Goal: Task Accomplishment & Management: Complete application form

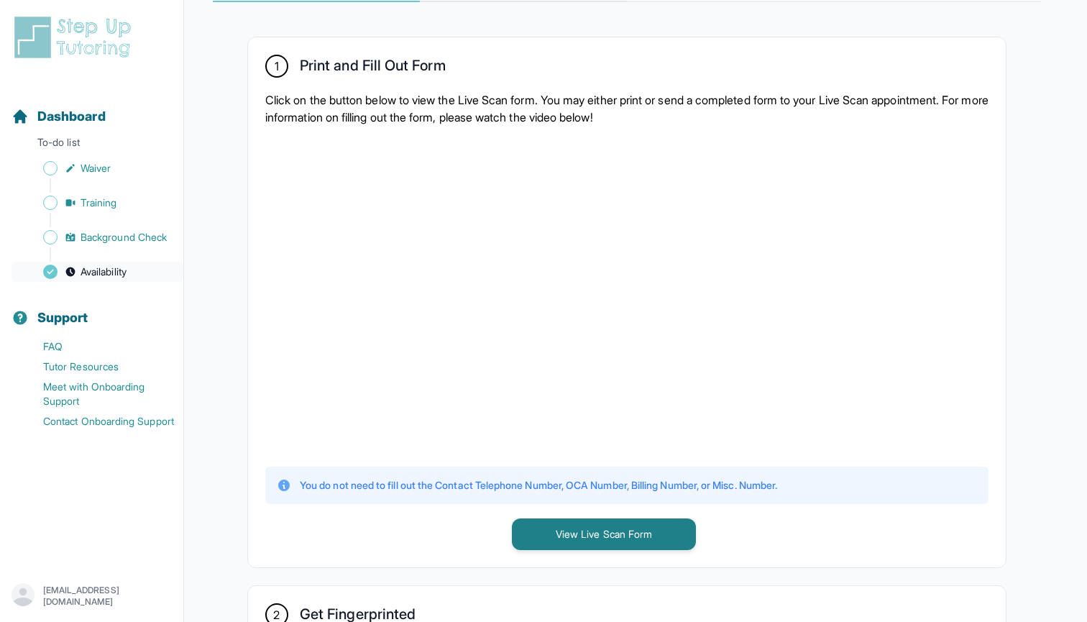
click at [101, 278] on span "Availability" at bounding box center [104, 272] width 46 height 14
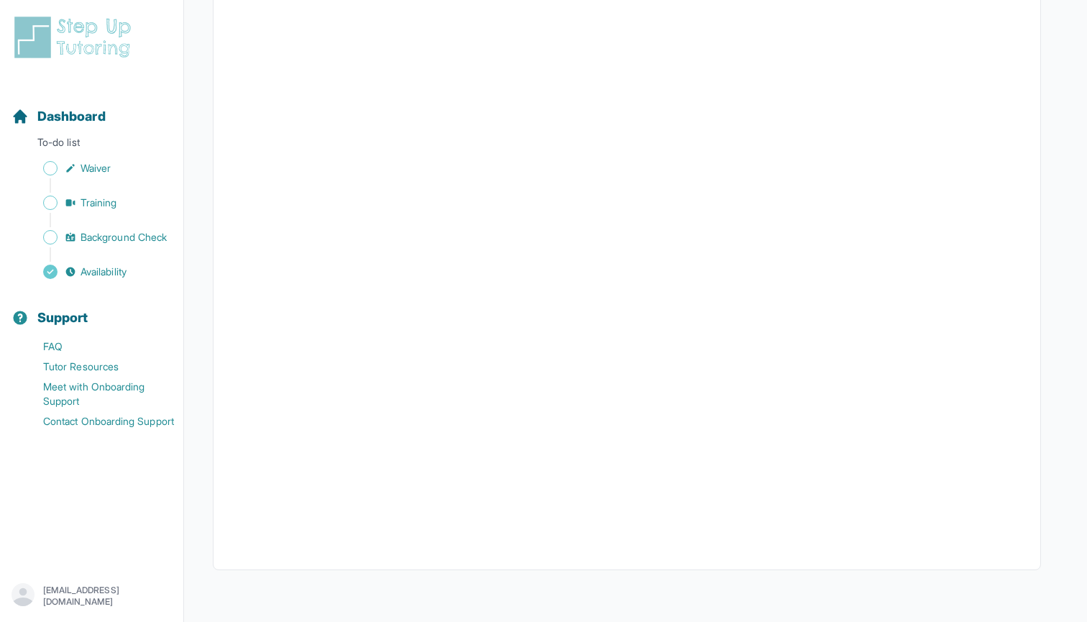
scroll to position [214, 0]
click at [122, 228] on link "Background Check" at bounding box center [98, 237] width 172 height 20
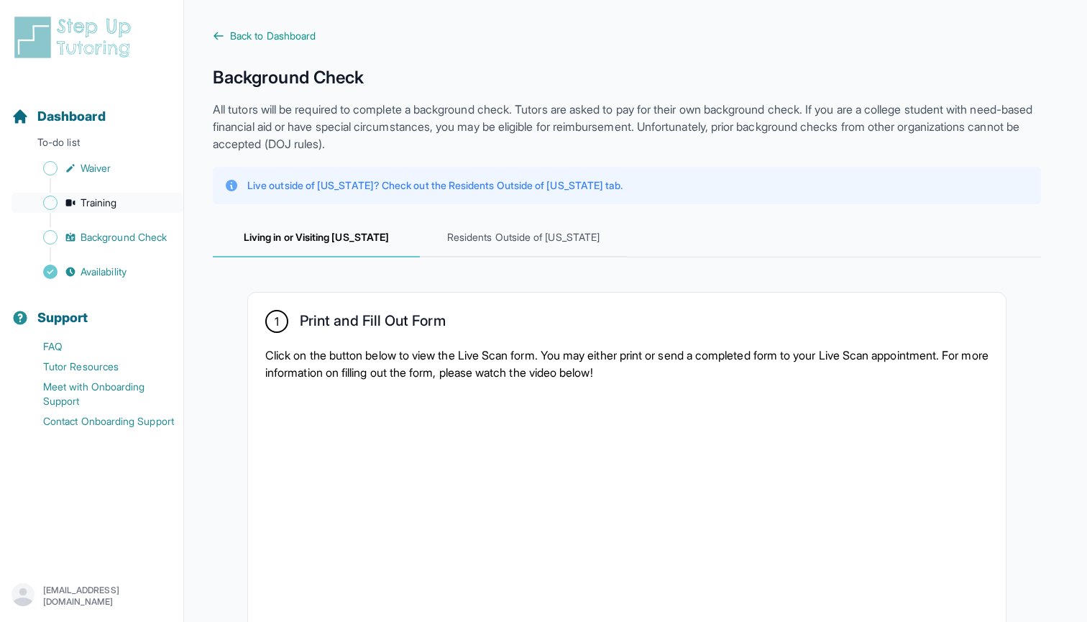
click at [117, 202] on span "Training" at bounding box center [99, 203] width 37 height 14
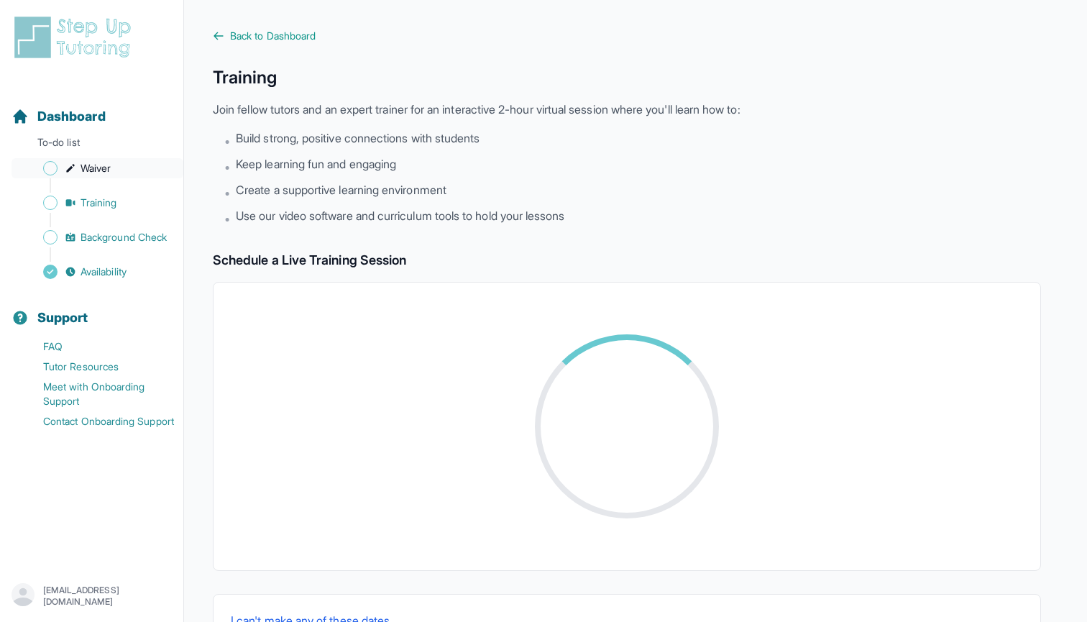
click at [111, 174] on span "Waiver" at bounding box center [96, 168] width 30 height 14
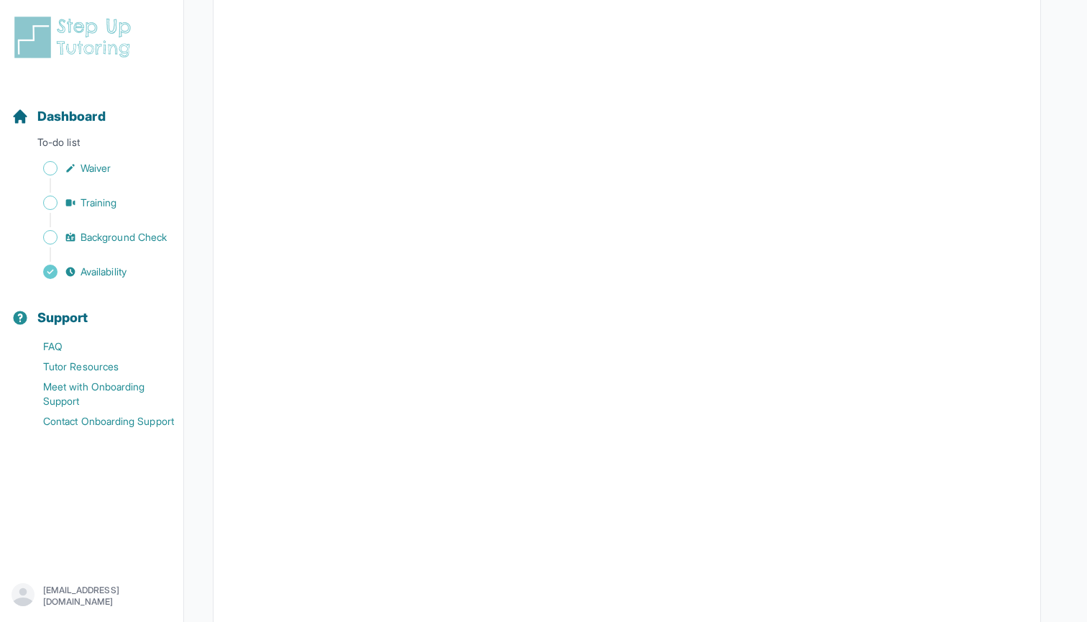
scroll to position [1990, 0]
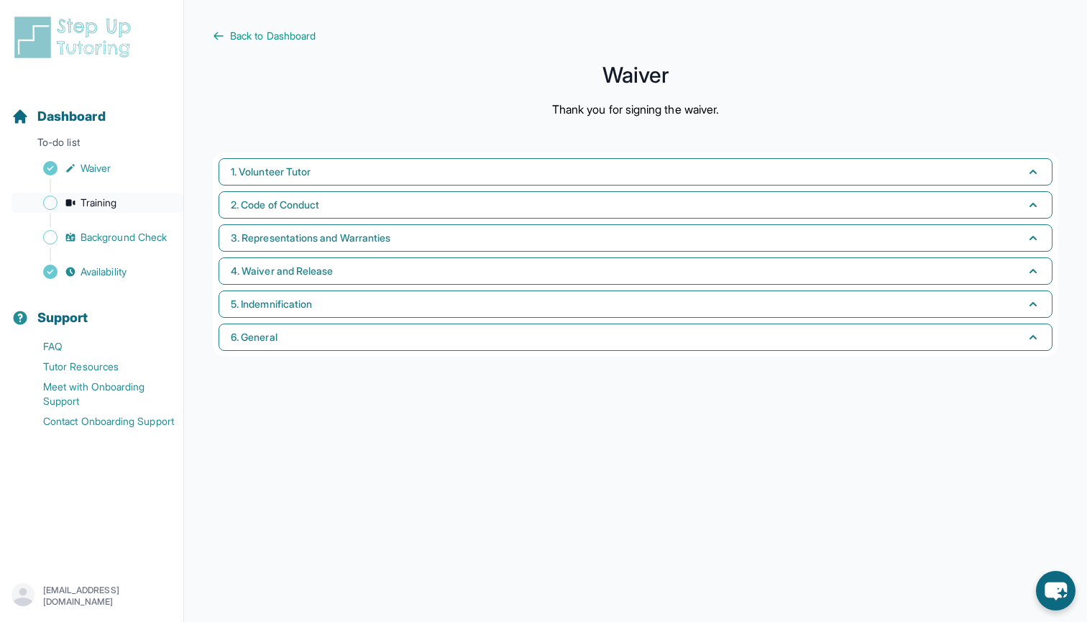
click at [98, 195] on link "Training" at bounding box center [98, 203] width 172 height 20
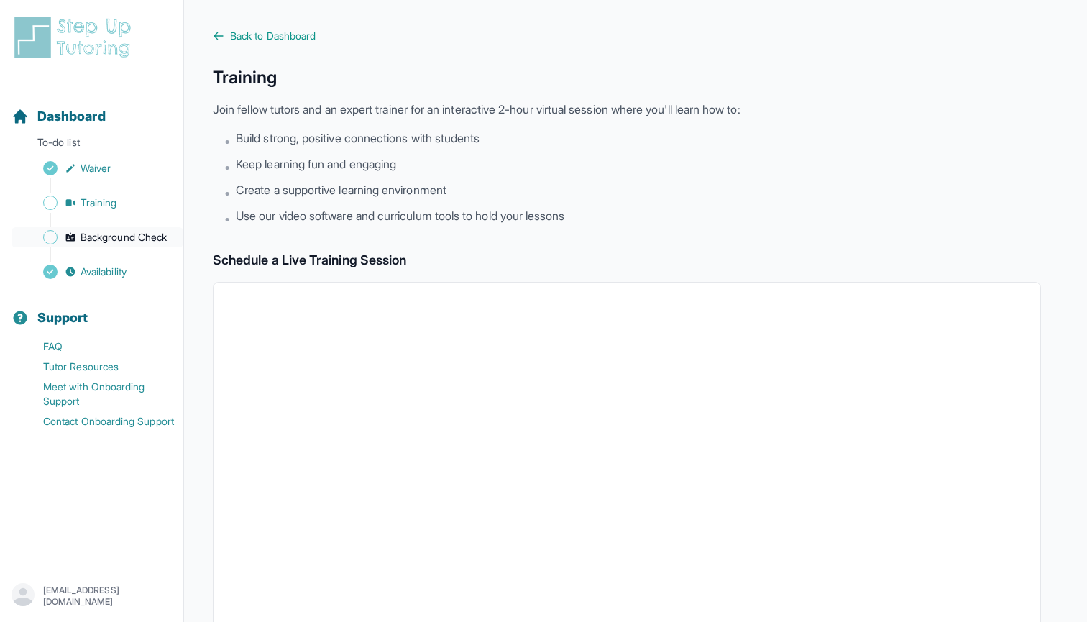
click at [101, 234] on span "Background Check" at bounding box center [124, 237] width 86 height 14
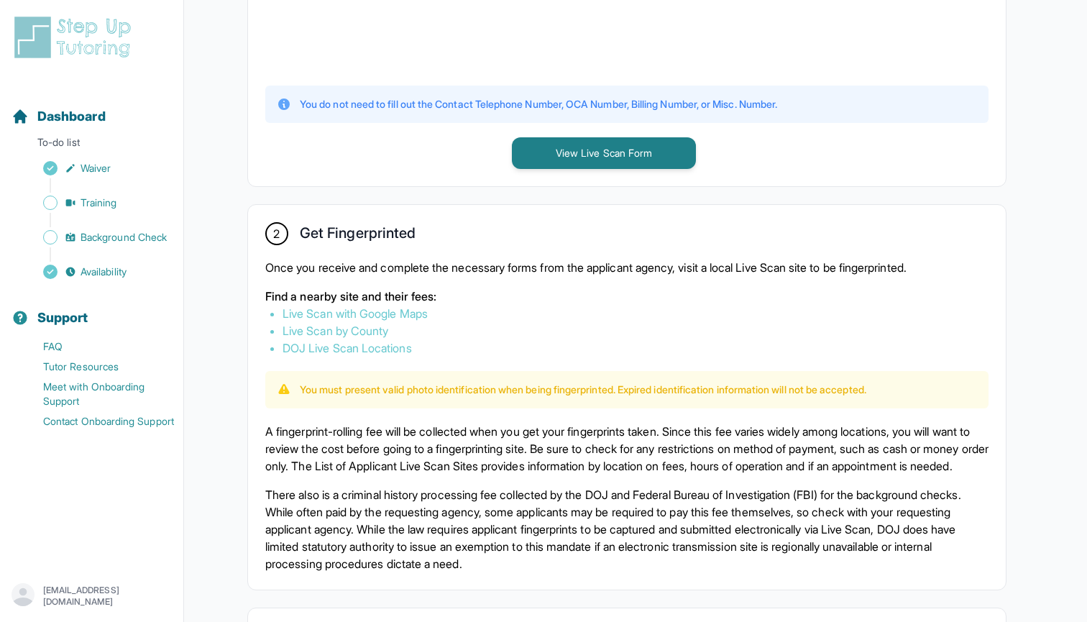
scroll to position [665, 0]
